Goal: Information Seeking & Learning: Learn about a topic

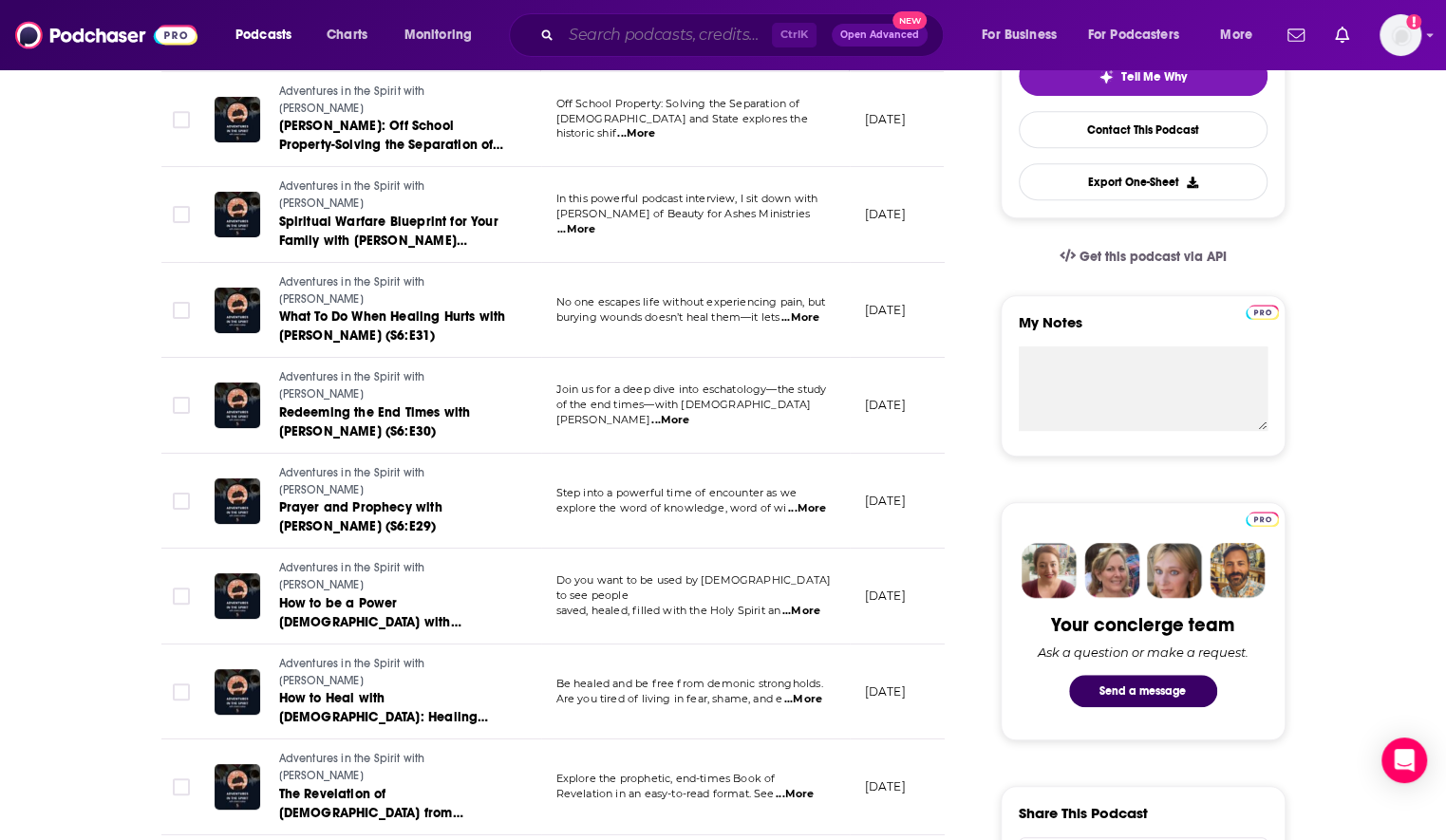
click at [611, 35] on input "Search podcasts, credits, & more..." at bounding box center [666, 35] width 211 height 31
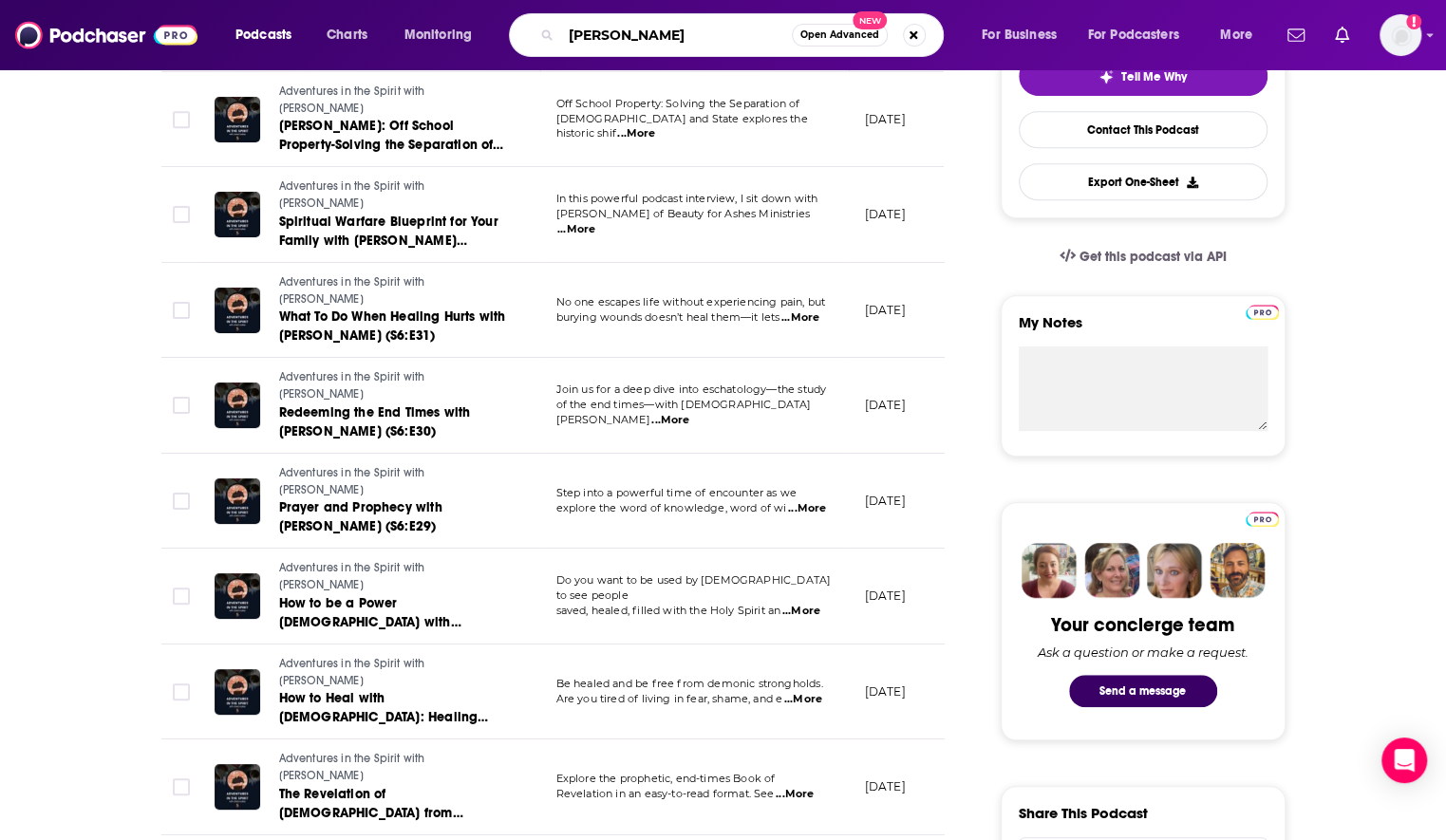
type input "[PERSON_NAME]"
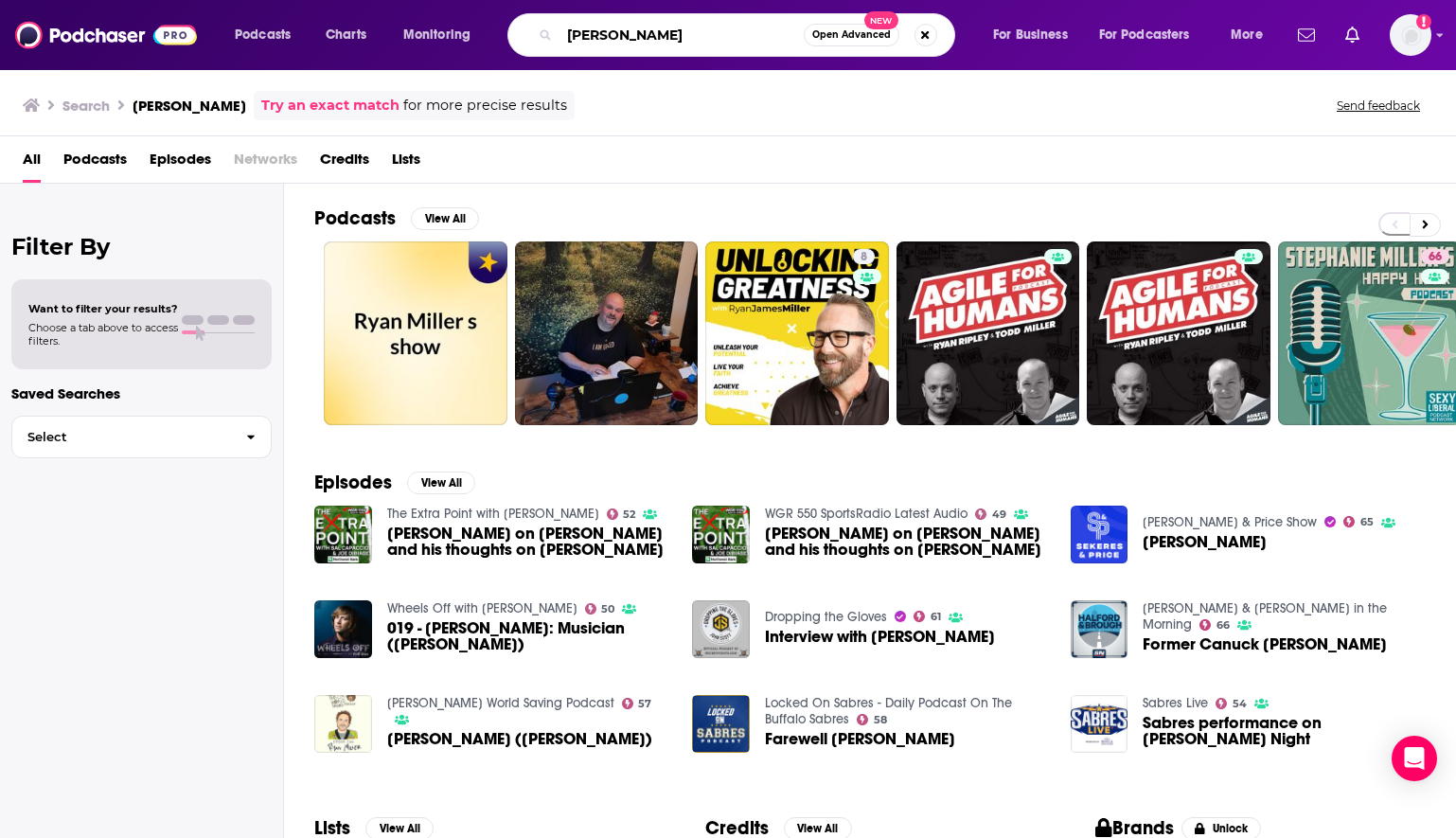
click at [780, 40] on input "[PERSON_NAME]" at bounding box center [681, 35] width 244 height 31
type input "r"
click at [780, 40] on input "the [DEMOGRAPHIC_DATA] people podcast" at bounding box center [681, 35] width 244 height 31
type input "the [DEMOGRAPHIC_DATA] people podcast"
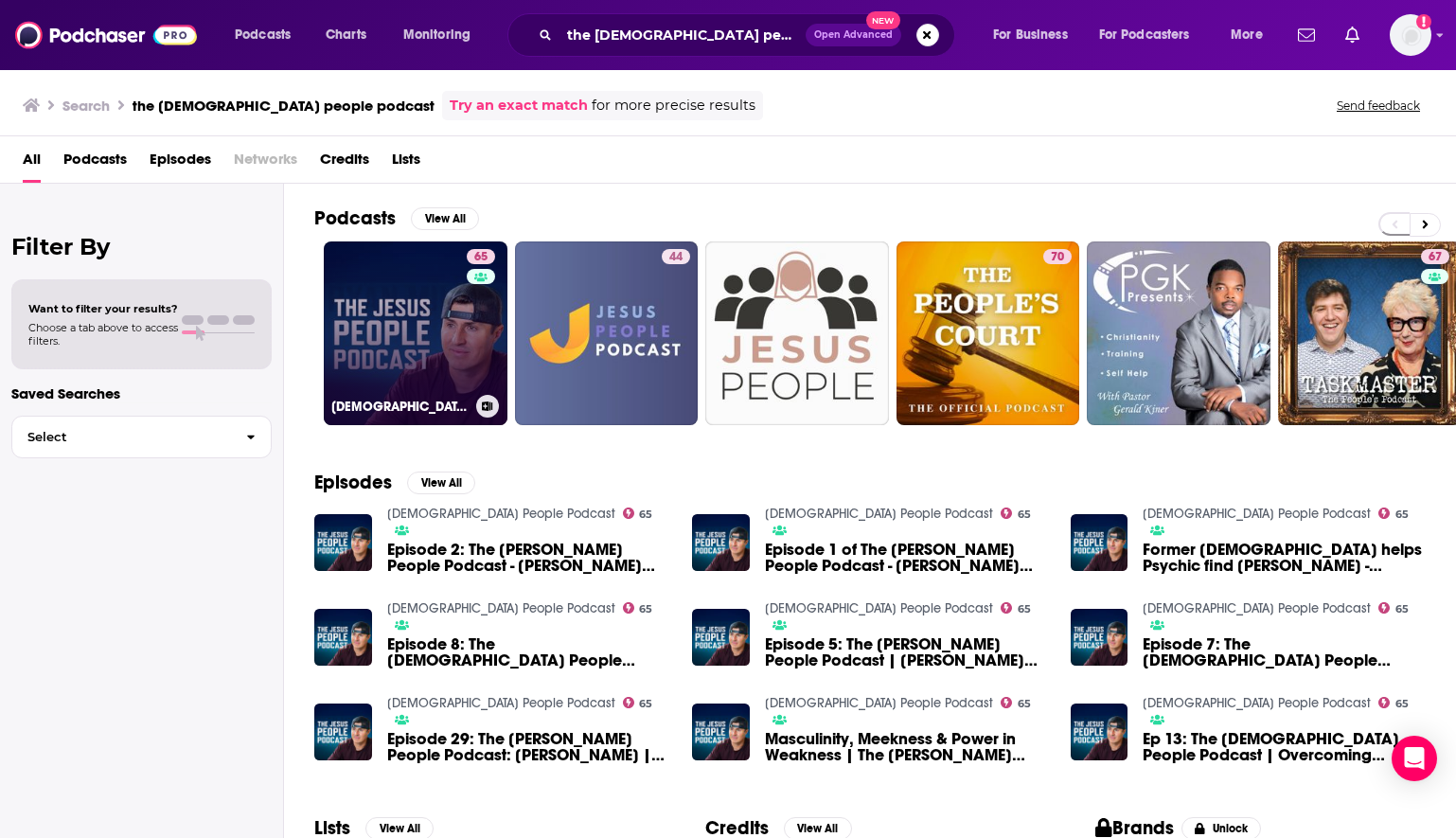
click at [382, 332] on link "65 [DEMOGRAPHIC_DATA] People Podcast" at bounding box center [416, 334] width 184 height 184
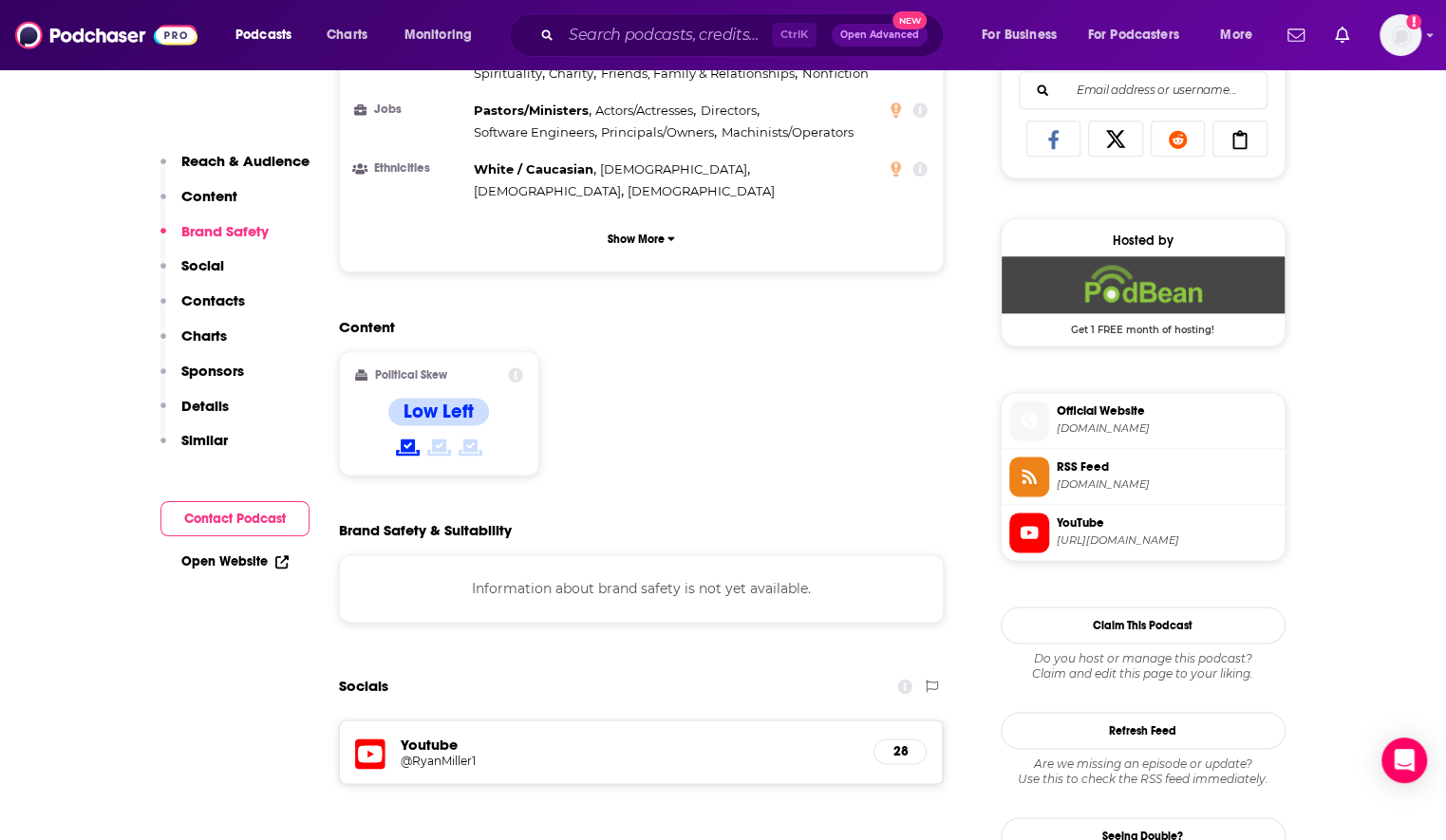
scroll to position [1424, 0]
